Goal: Transaction & Acquisition: Purchase product/service

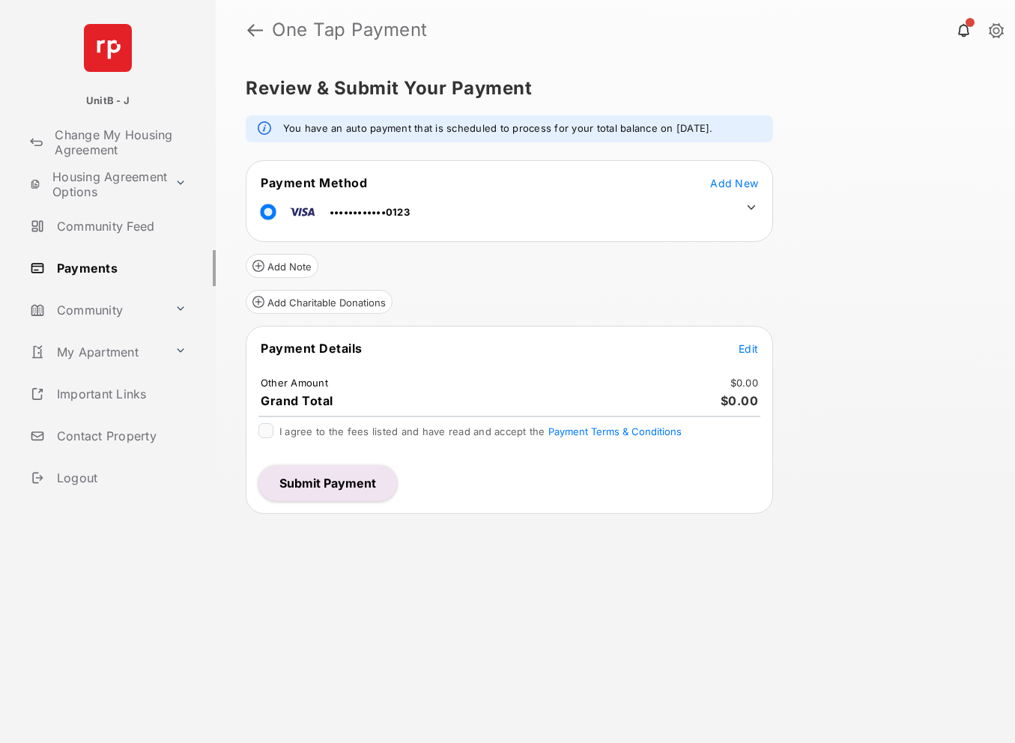
click at [747, 201] on icon at bounding box center [750, 207] width 13 height 13
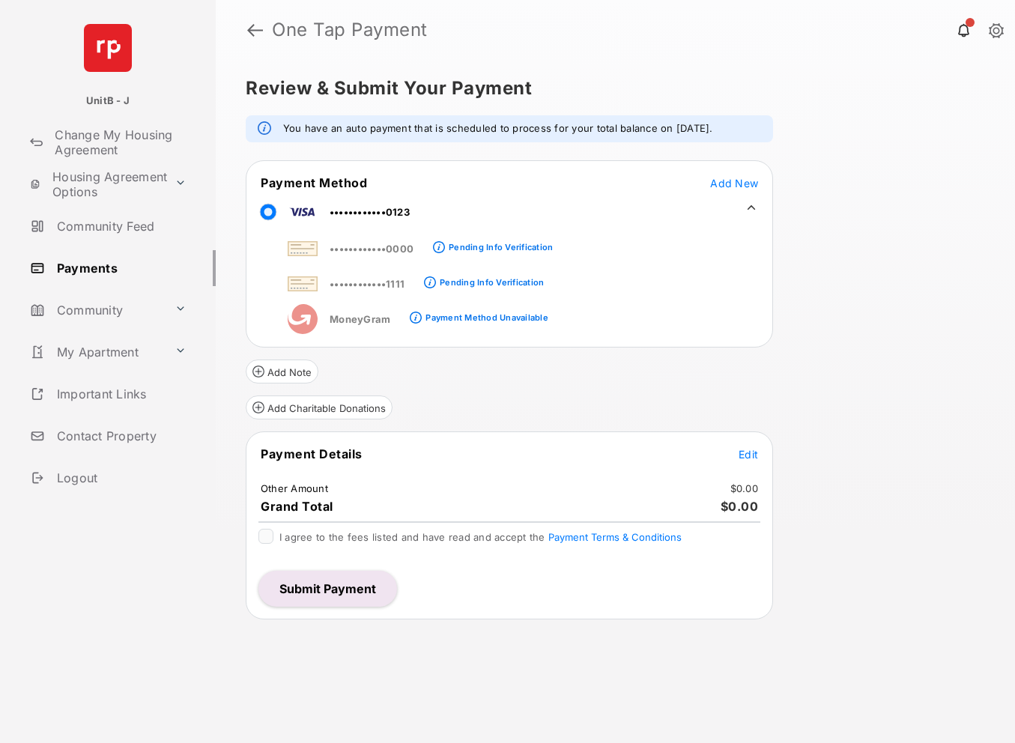
click at [744, 451] on span "Edit" at bounding box center [747, 454] width 19 height 13
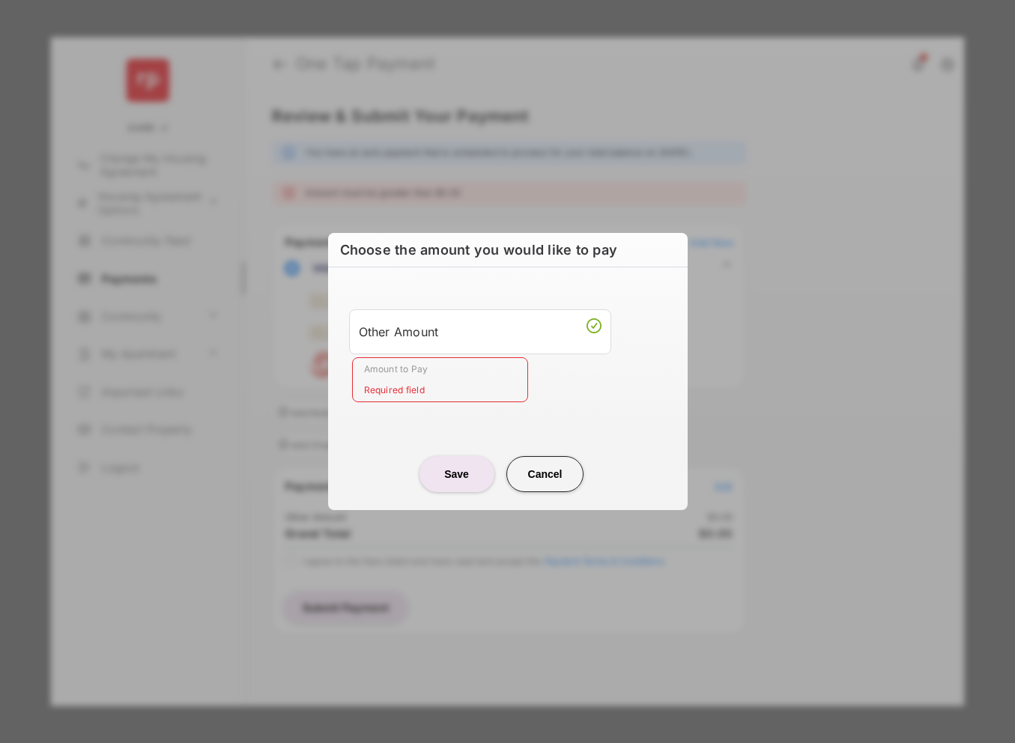
click at [455, 371] on input "Amount to Pay" at bounding box center [440, 379] width 176 height 45
type input "**"
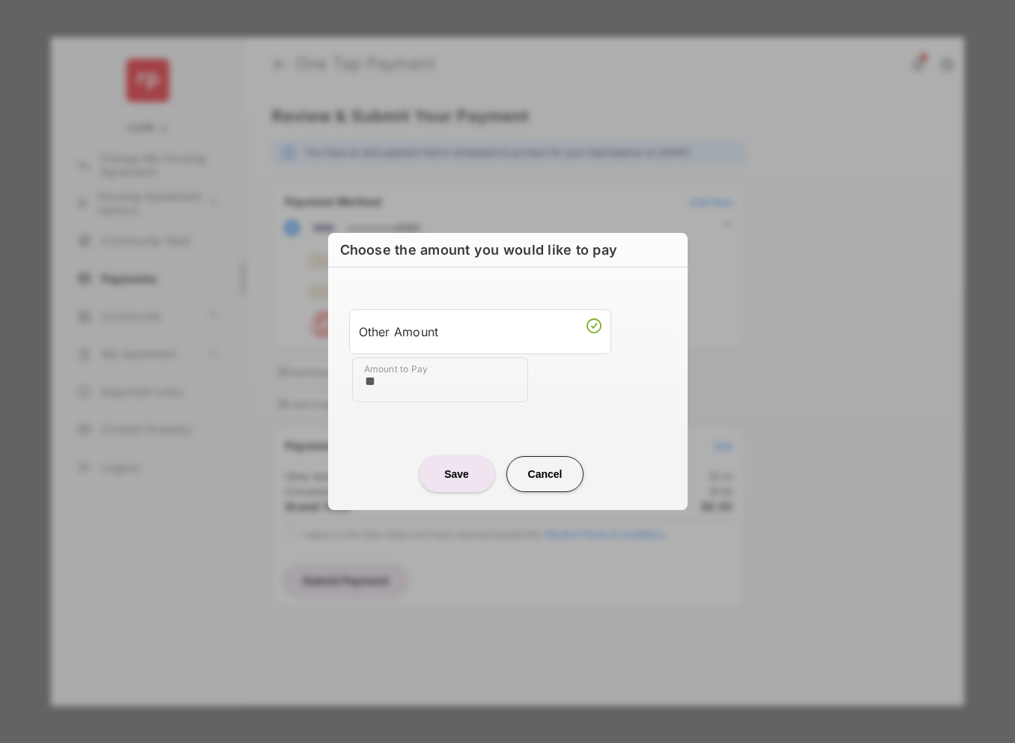
click at [461, 471] on button "Save" at bounding box center [456, 474] width 75 height 36
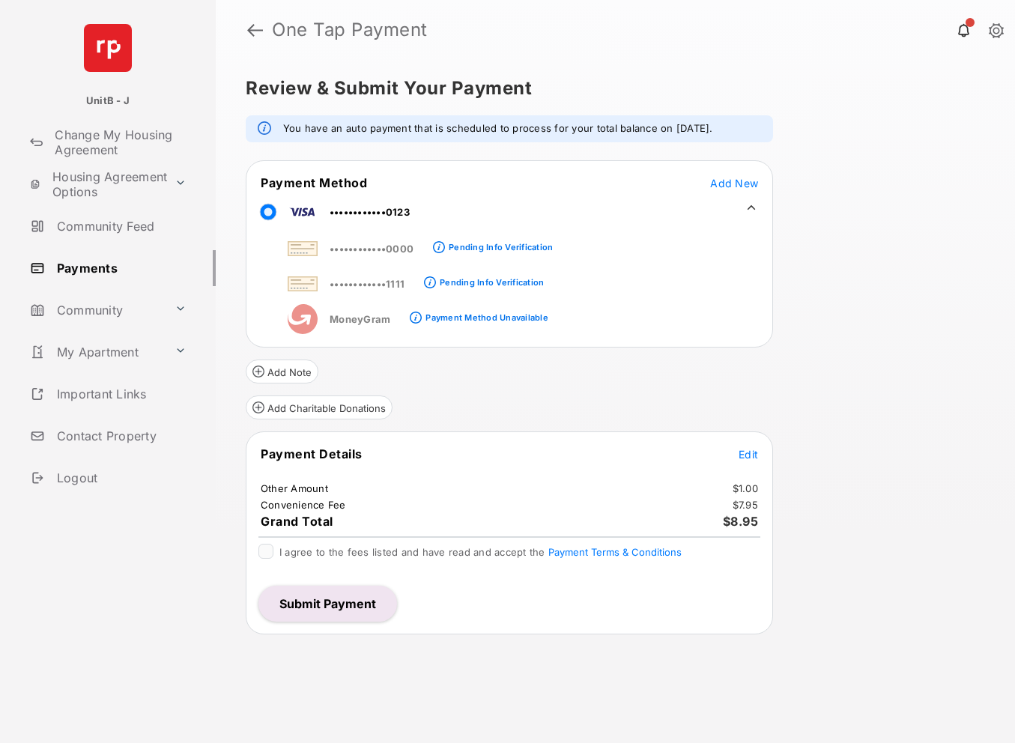
click at [327, 552] on span "I agree to the fees listed and have read and accept the Payment Terms & Conditi…" at bounding box center [480, 552] width 402 height 12
click at [339, 608] on button "Submit Payment" at bounding box center [327, 604] width 139 height 36
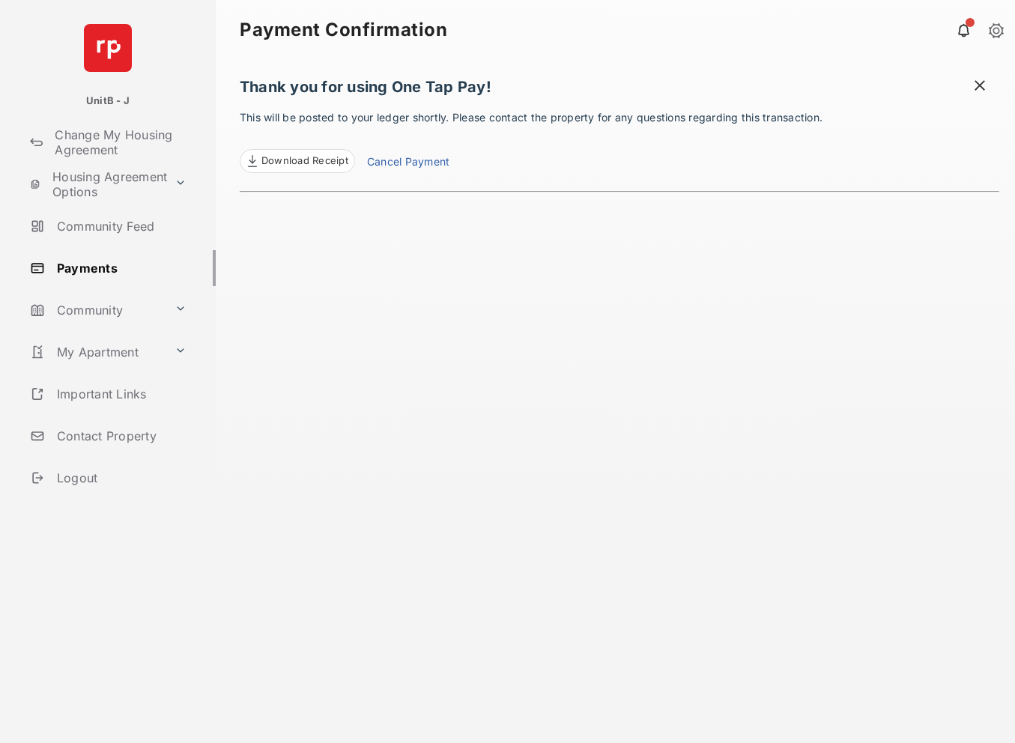
click at [980, 83] on span at bounding box center [979, 87] width 15 height 19
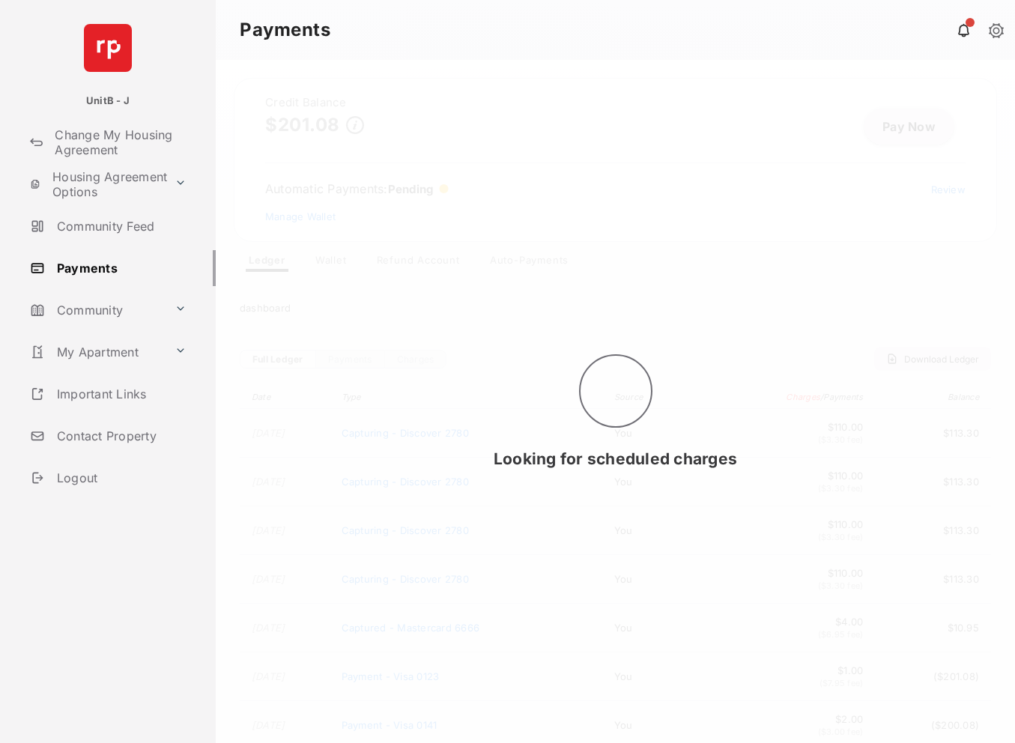
click at [900, 130] on div "Looking for scheduled charges" at bounding box center [615, 401] width 799 height 683
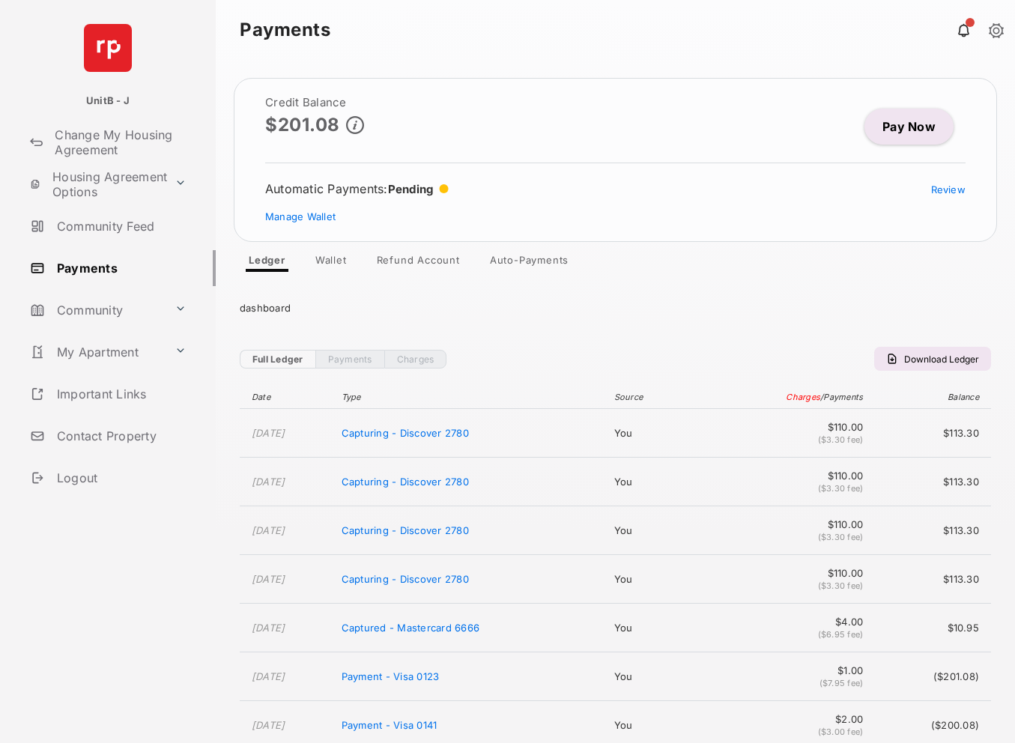
click at [889, 139] on link "Pay Now" at bounding box center [908, 127] width 89 height 36
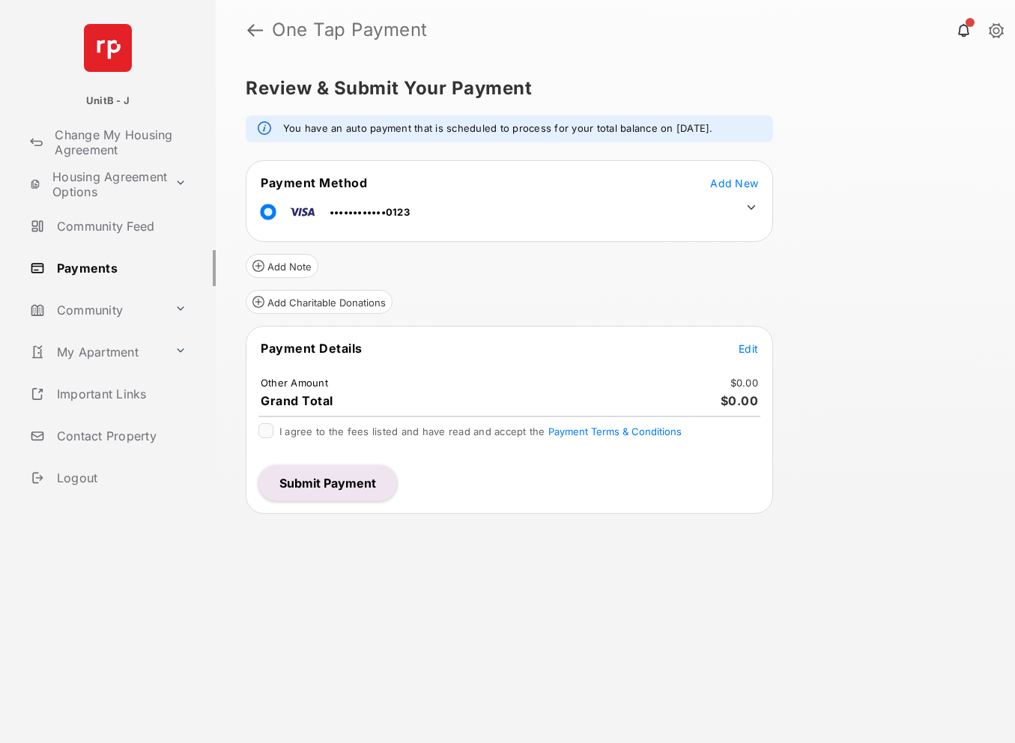
click at [750, 181] on span "Add New" at bounding box center [734, 183] width 48 height 13
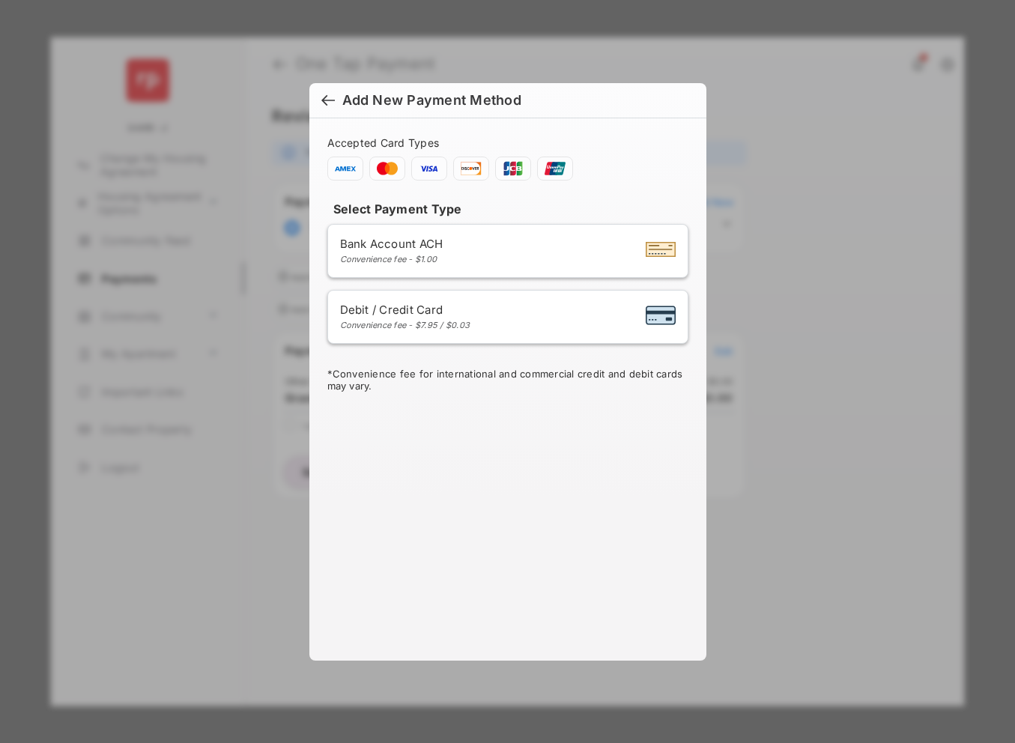
click at [464, 247] on div "Bank Account ACH Convenience fee - $1.00" at bounding box center [508, 251] width 336 height 28
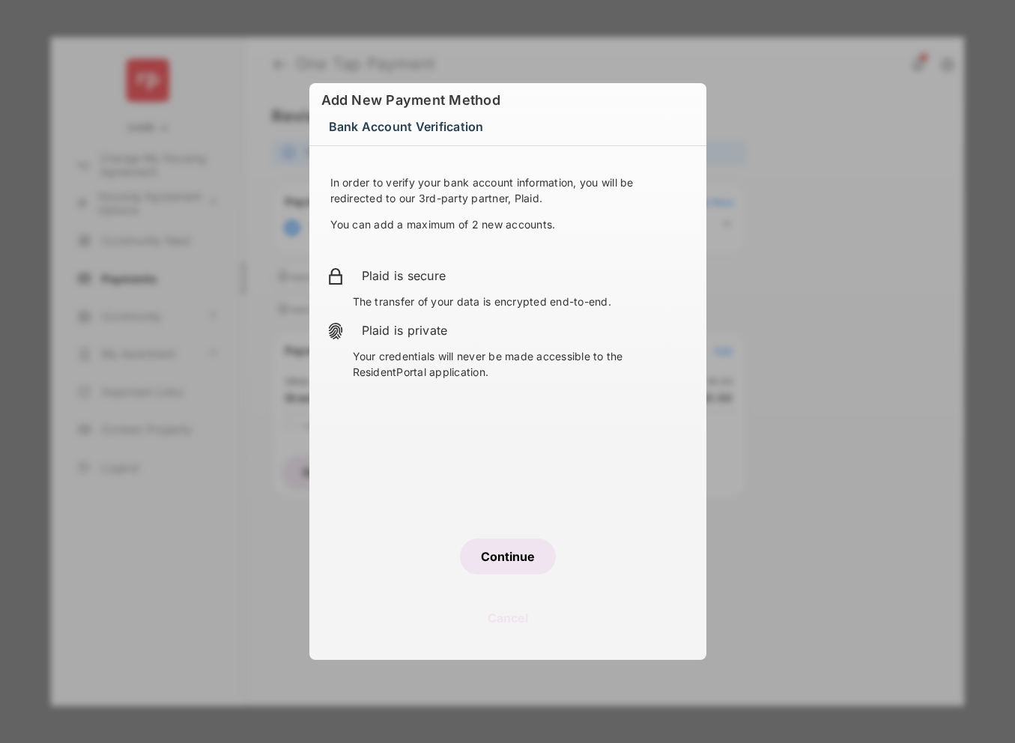
click at [483, 565] on button "Continue" at bounding box center [508, 556] width 96 height 36
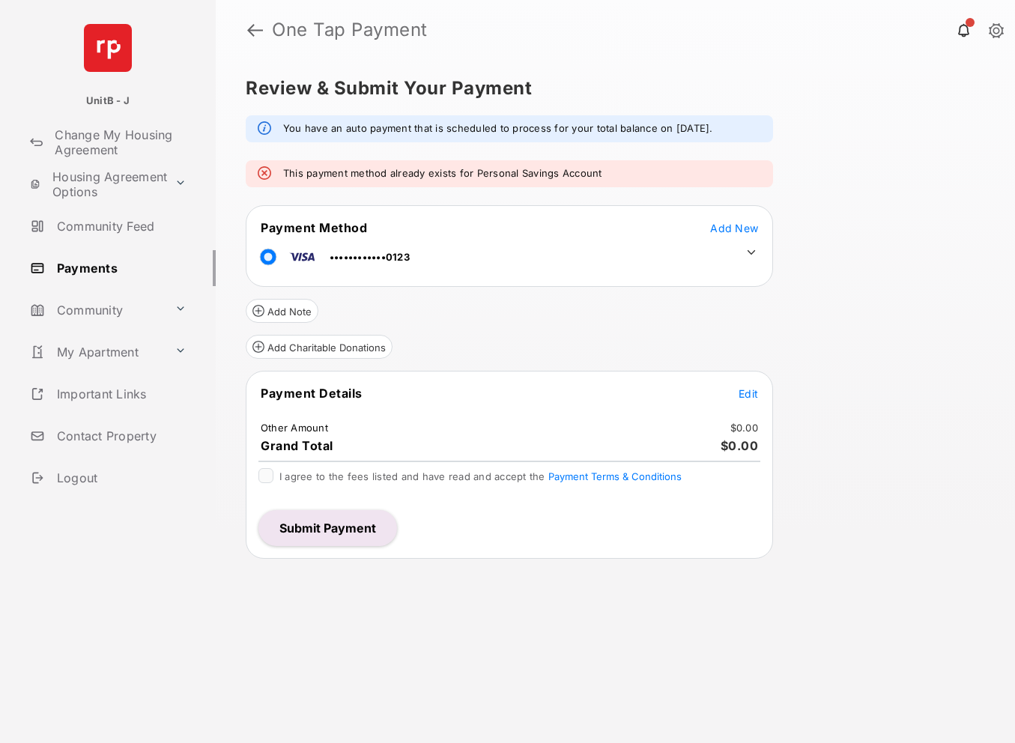
click at [100, 264] on link "Payments" at bounding box center [120, 268] width 192 height 36
